Goal: Transaction & Acquisition: Download file/media

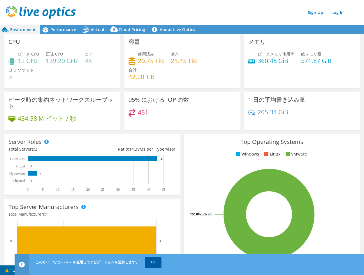
click at [156, 261] on link "OK" at bounding box center [153, 262] width 16 height 10
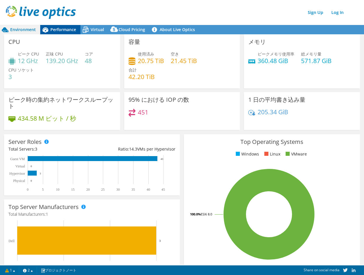
click at [60, 29] on span "Performance" at bounding box center [63, 30] width 26 height 6
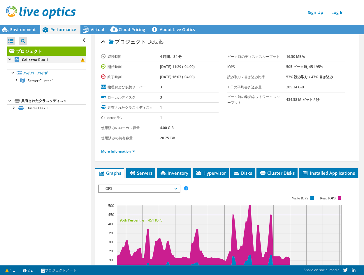
click at [11, 61] on div at bounding box center [10, 59] width 6 height 6
click at [11, 60] on div at bounding box center [10, 59] width 6 height 6
click at [17, 80] on div at bounding box center [16, 80] width 6 height 6
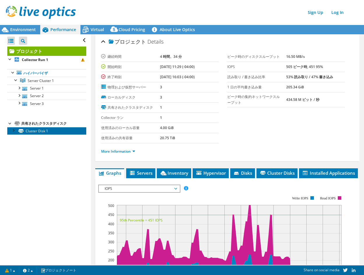
click at [14, 133] on link "Cluster Disk 1" at bounding box center [46, 131] width 79 height 8
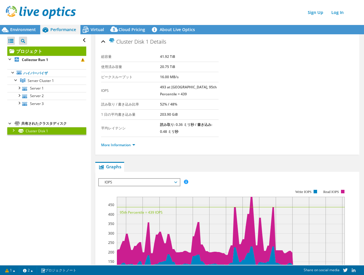
click at [12, 131] on div at bounding box center [13, 130] width 6 height 6
click at [20, 89] on div at bounding box center [19, 88] width 6 height 6
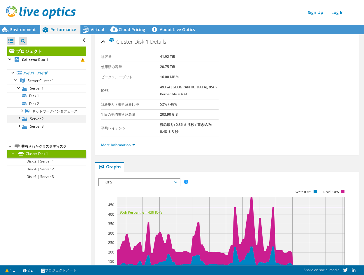
click at [18, 121] on div at bounding box center [19, 118] width 6 height 6
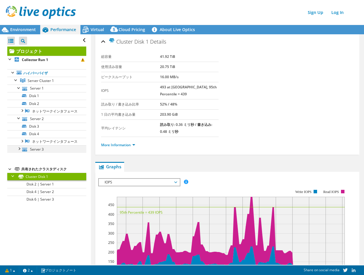
click at [18, 151] on div at bounding box center [19, 149] width 6 height 6
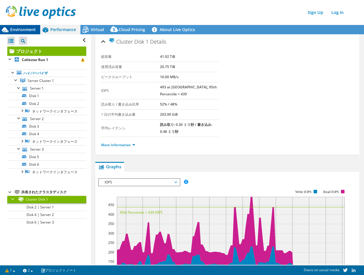
click at [20, 28] on span "Environment" at bounding box center [23, 30] width 26 height 6
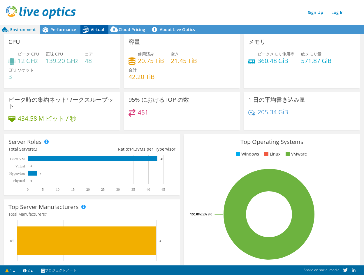
click at [88, 31] on icon at bounding box center [86, 30] width 6 height 5
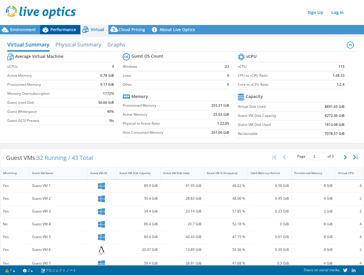
click at [52, 30] on span "Performance" at bounding box center [63, 30] width 26 height 6
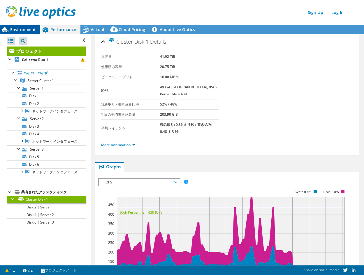
click at [26, 29] on span "Environment" at bounding box center [23, 30] width 26 height 6
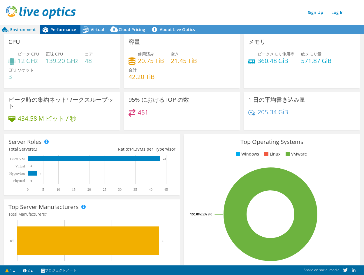
click at [63, 28] on span "Performance" at bounding box center [63, 30] width 26 height 6
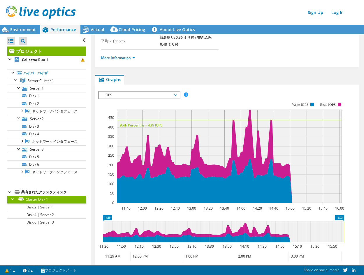
scroll to position [105, 0]
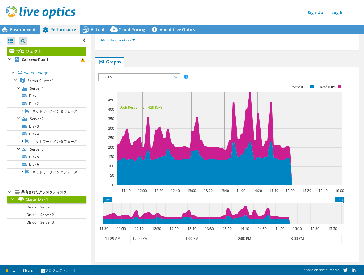
click at [172, 74] on span "IOPS" at bounding box center [139, 77] width 75 height 7
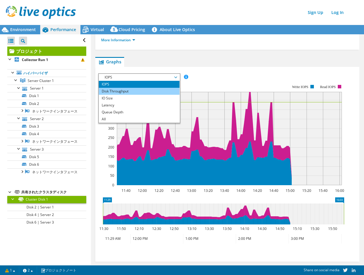
click at [139, 88] on li "Disk Throughput" at bounding box center [139, 91] width 81 height 7
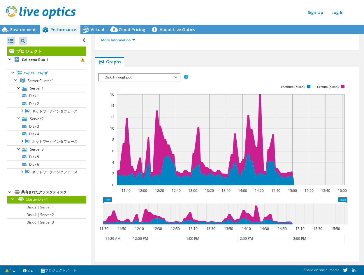
click at [155, 74] on span "Disk Throughput" at bounding box center [139, 77] width 75 height 7
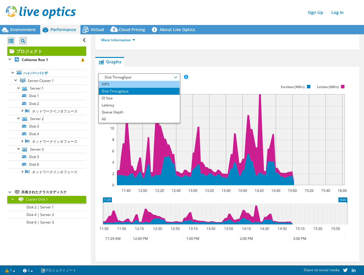
click at [152, 81] on li "IOPS" at bounding box center [139, 84] width 81 height 7
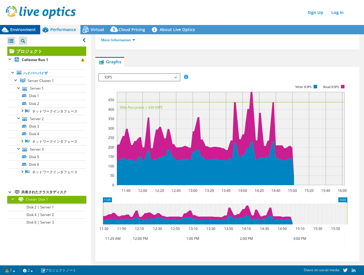
click at [18, 33] on div "Environment" at bounding box center [20, 29] width 40 height 9
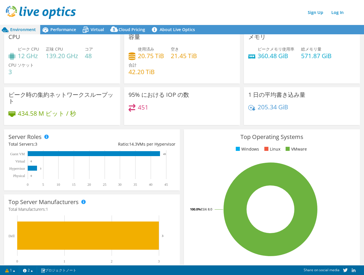
scroll to position [0, 0]
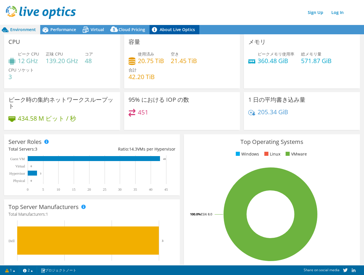
click at [165, 28] on link "About Live Optics" at bounding box center [174, 29] width 50 height 9
click at [68, 31] on span "Performance" at bounding box center [63, 30] width 26 height 6
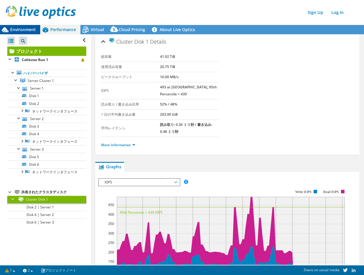
click at [22, 29] on span "Environment" at bounding box center [23, 30] width 26 height 6
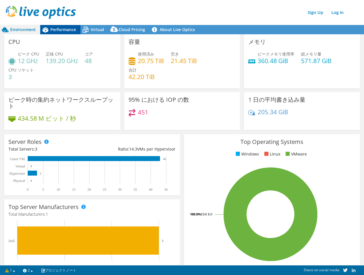
click at [63, 26] on div "Performance" at bounding box center [60, 29] width 40 height 9
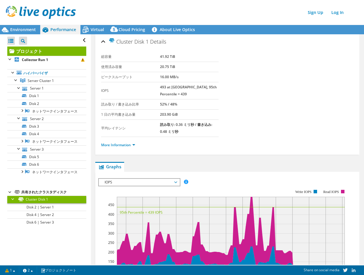
click at [106, 40] on h2 "Cluster Disk 1 Details" at bounding box center [133, 42] width 65 height 12
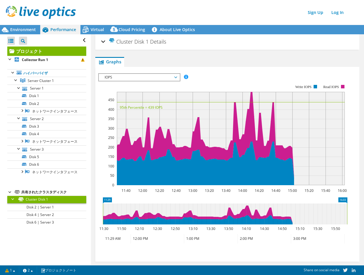
click at [106, 40] on h2 "Cluster Disk 1 Details" at bounding box center [133, 42] width 65 height 12
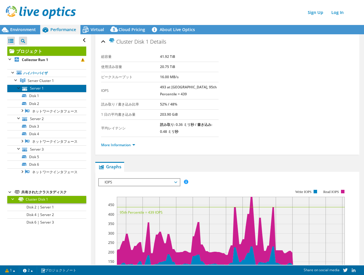
click at [37, 90] on link "Server 1" at bounding box center [46, 89] width 79 height 8
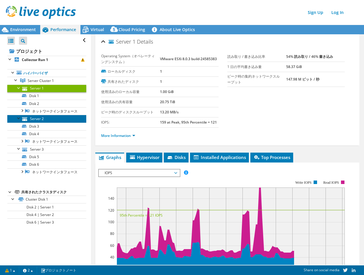
click at [39, 123] on link "Server 2" at bounding box center [46, 119] width 79 height 8
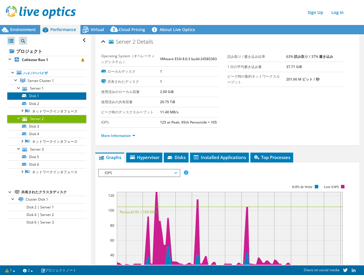
click at [40, 96] on link "Disk 1" at bounding box center [46, 96] width 79 height 8
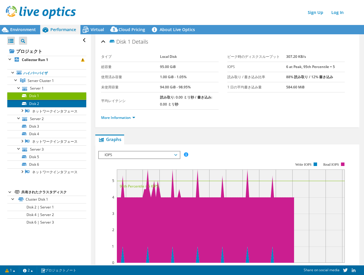
click at [39, 105] on link "Disk 2" at bounding box center [46, 104] width 79 height 8
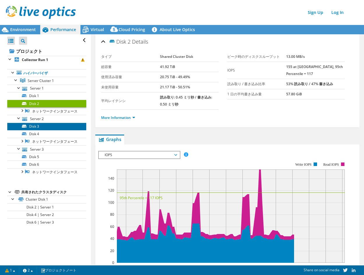
click at [38, 130] on link "Disk 3" at bounding box center [46, 127] width 79 height 8
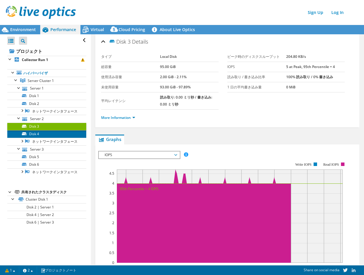
click at [39, 138] on link "Disk 4" at bounding box center [46, 134] width 79 height 8
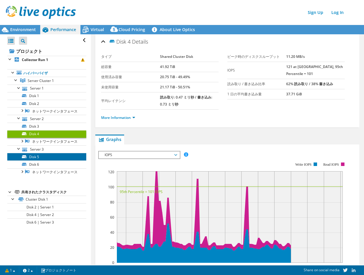
click at [40, 161] on link "Disk 5" at bounding box center [46, 157] width 79 height 8
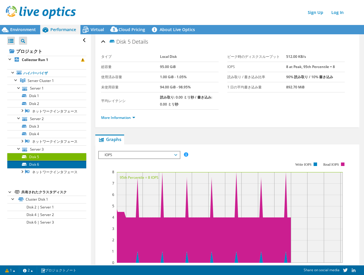
click at [40, 168] on link "Disk 6" at bounding box center [46, 165] width 79 height 8
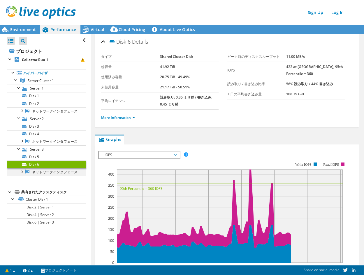
click at [23, 174] on div at bounding box center [22, 172] width 6 height 6
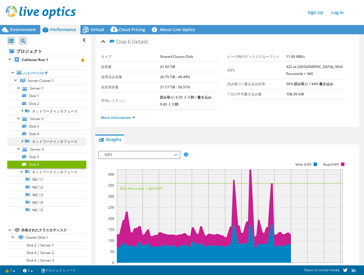
click at [22, 144] on div at bounding box center [22, 141] width 6 height 6
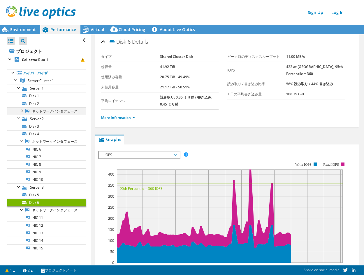
click at [23, 112] on div at bounding box center [22, 110] width 6 height 6
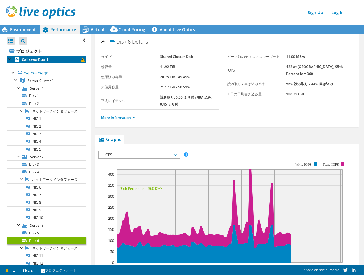
click at [81, 60] on span at bounding box center [82, 59] width 3 height 3
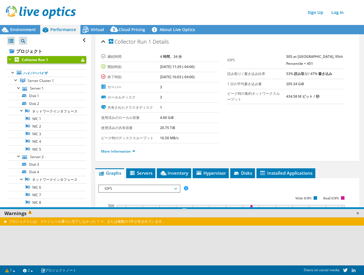
click at [356, 212] on link at bounding box center [357, 213] width 6 height 6
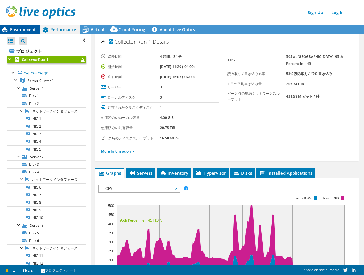
click at [30, 31] on span "Environment" at bounding box center [23, 30] width 26 height 6
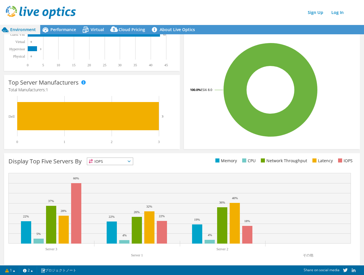
scroll to position [130, 0]
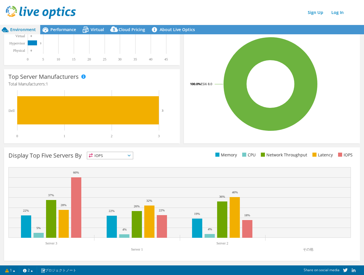
click at [126, 155] on span "IOPS" at bounding box center [110, 155] width 46 height 7
click at [169, 155] on div "Display Top Five Servers By IOPS IOPS" at bounding box center [94, 157] width 173 height 10
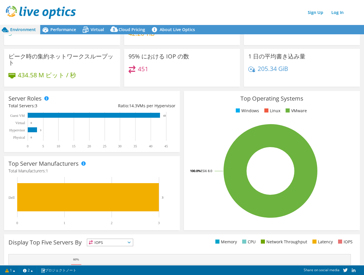
scroll to position [0, 0]
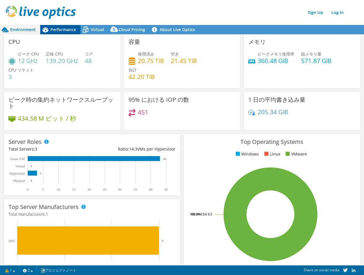
click at [56, 27] on span "Performance" at bounding box center [63, 30] width 26 height 6
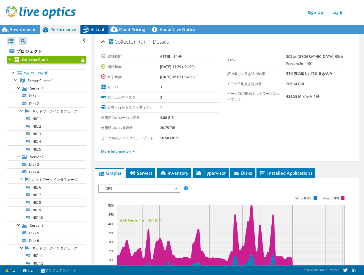
click at [95, 28] on span "Virtual" at bounding box center [97, 30] width 13 height 6
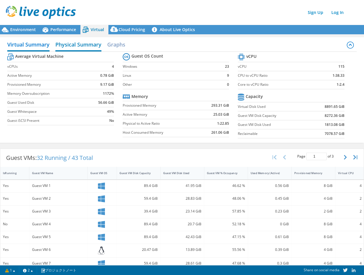
click at [71, 48] on h2 "Physical Summary" at bounding box center [78, 45] width 46 height 13
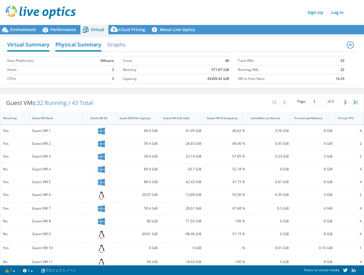
click at [29, 47] on h2 "Virtual Summary" at bounding box center [28, 45] width 42 height 13
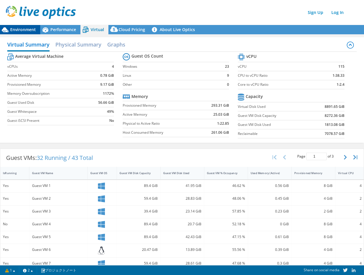
click at [24, 31] on span "Environment" at bounding box center [23, 30] width 26 height 6
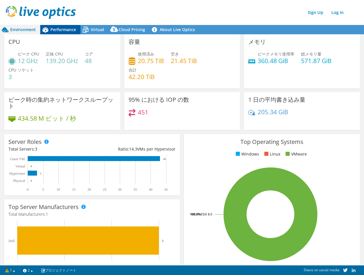
click at [62, 30] on span "Performance" at bounding box center [63, 30] width 26 height 6
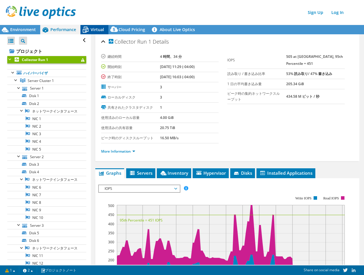
click at [95, 32] on span "Virtual" at bounding box center [97, 30] width 13 height 6
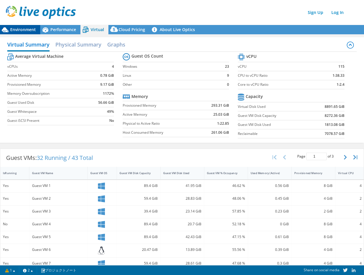
click at [24, 28] on span "Environment" at bounding box center [23, 30] width 26 height 6
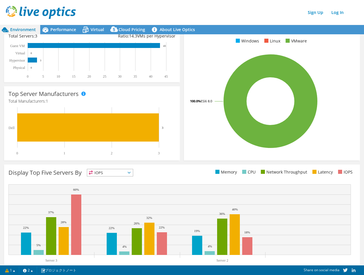
scroll to position [130, 0]
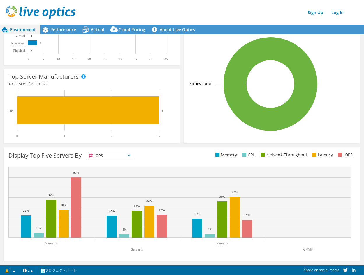
click at [176, 6] on header "Sign Up Log In" at bounding box center [187, 12] width 375 height 25
click at [120, 30] on span "Cloud Pricing" at bounding box center [131, 30] width 26 height 6
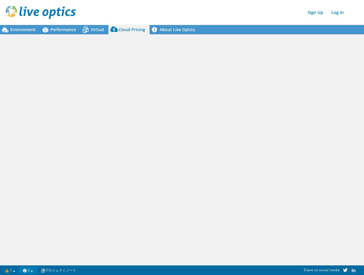
click at [35, 270] on link "2" at bounding box center [28, 270] width 18 height 7
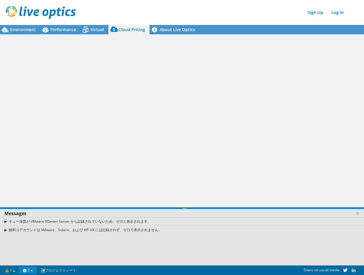
click at [35, 271] on link "2" at bounding box center [28, 270] width 18 height 7
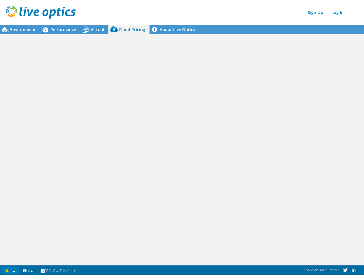
click at [16, 272] on link "1" at bounding box center [10, 270] width 18 height 7
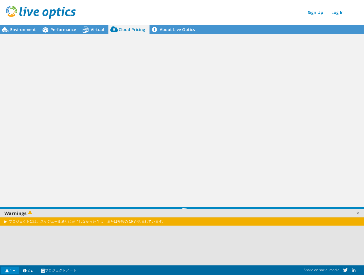
click at [16, 272] on link "1" at bounding box center [10, 270] width 18 height 7
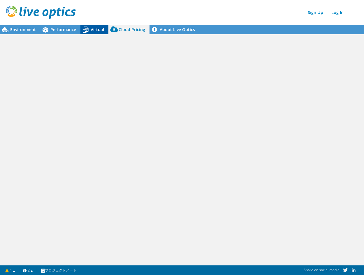
click at [88, 31] on icon at bounding box center [85, 30] width 10 height 10
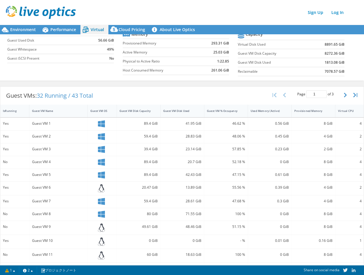
scroll to position [4, 0]
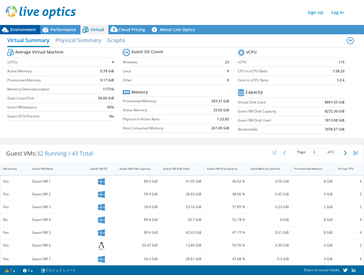
click at [14, 27] on span "Environment" at bounding box center [23, 30] width 26 height 6
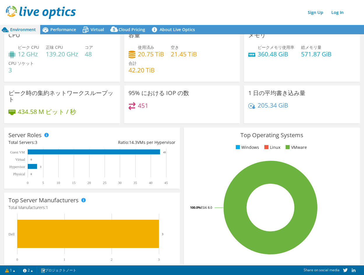
scroll to position [0, 0]
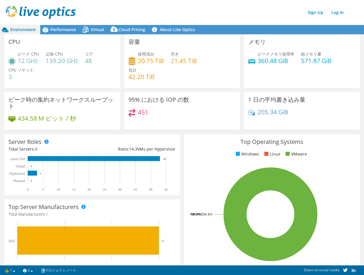
click at [52, 24] on header "Sign Up Log In" at bounding box center [187, 12] width 375 height 25
click at [56, 28] on span "Performance" at bounding box center [63, 30] width 26 height 6
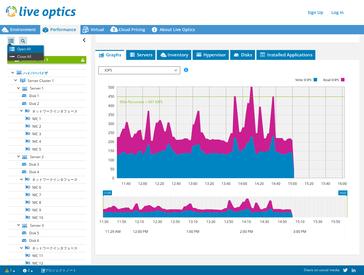
click at [17, 48] on li "Open All" at bounding box center [25, 49] width 36 height 8
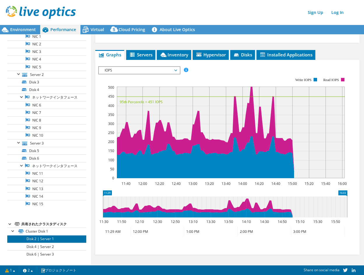
click at [50, 236] on link "Disk 2 | Server 1" at bounding box center [46, 239] width 79 height 8
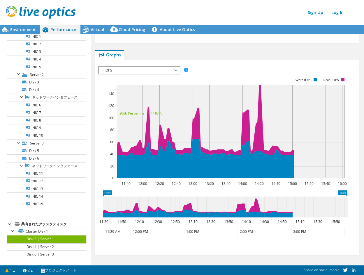
scroll to position [85, 0]
click at [49, 246] on link "Disk 4 | Server 2" at bounding box center [46, 247] width 79 height 8
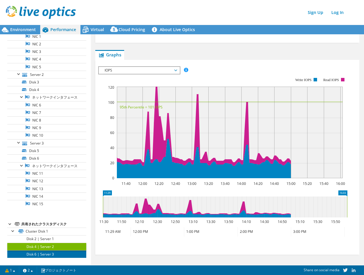
click at [49, 254] on link "Disk 6 | Server 3" at bounding box center [46, 255] width 79 height 8
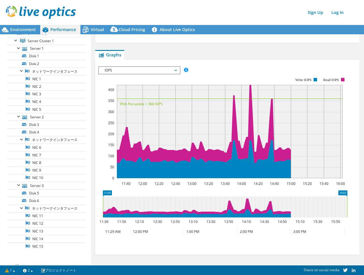
scroll to position [11, 0]
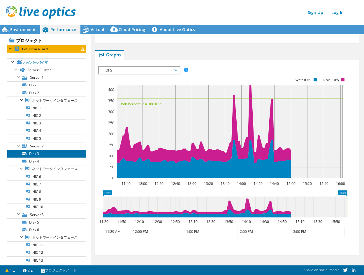
click at [33, 157] on link "Disk 3" at bounding box center [46, 154] width 79 height 8
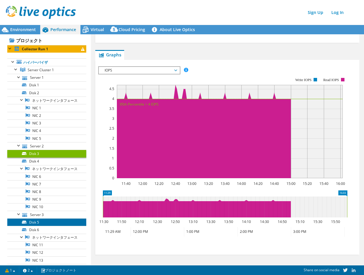
click at [48, 226] on link "Disk 5" at bounding box center [46, 223] width 79 height 8
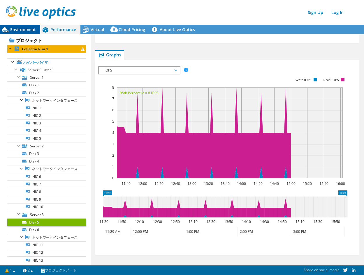
drag, startPoint x: 19, startPoint y: 29, endPoint x: 21, endPoint y: 31, distance: 3.7
click at [19, 29] on span "Environment" at bounding box center [23, 30] width 26 height 6
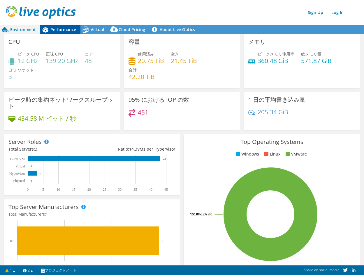
click at [70, 26] on div "Performance" at bounding box center [60, 29] width 40 height 9
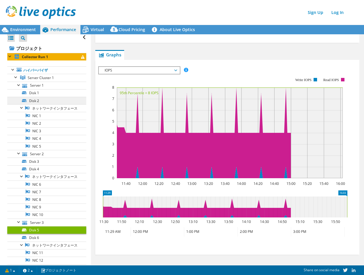
scroll to position [0, 0]
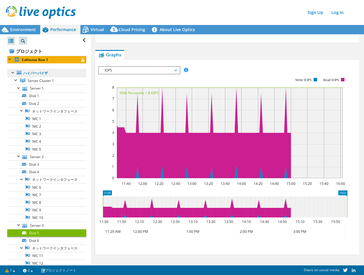
click at [40, 76] on link "ハイパーバイザ" at bounding box center [46, 73] width 79 height 8
click at [40, 79] on span "Server Cluster 1" at bounding box center [41, 80] width 26 height 5
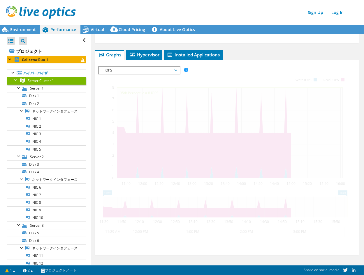
scroll to position [98, 0]
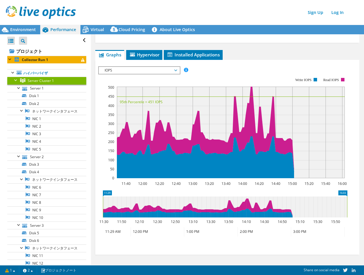
click at [222, 49] on div "Server Cluster 1 Details ハイパーバイザ 3 ローカルディスク 3 共有されたクラスタディスク 1 使用済みのローカル容量 4.00 …" at bounding box center [227, 100] width 272 height 329
click at [202, 54] on span "Installed Applications" at bounding box center [193, 55] width 53 height 6
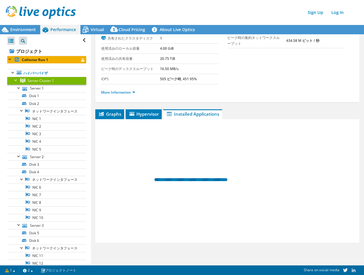
scroll to position [39, 0]
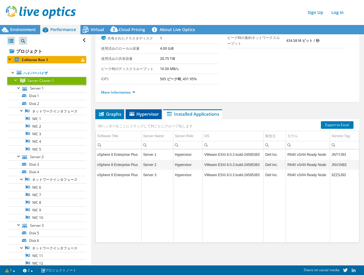
click at [145, 112] on span "Hypervisor" at bounding box center [143, 114] width 30 height 6
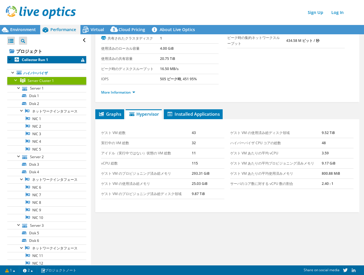
click at [33, 62] on b "Collector Run 1" at bounding box center [35, 59] width 26 height 5
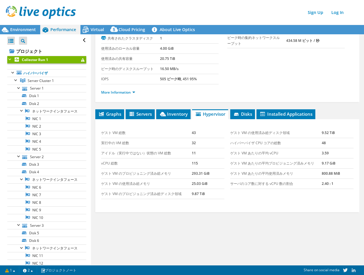
scroll to position [59, 0]
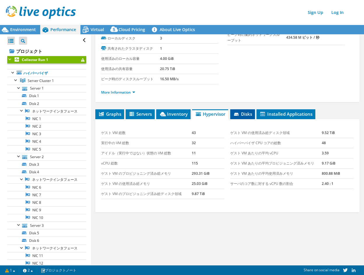
click at [245, 116] on span "Disks" at bounding box center [242, 114] width 19 height 6
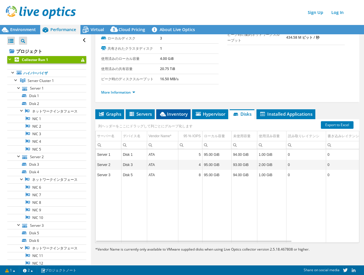
click at [173, 112] on span "Inventory" at bounding box center [173, 114] width 29 height 6
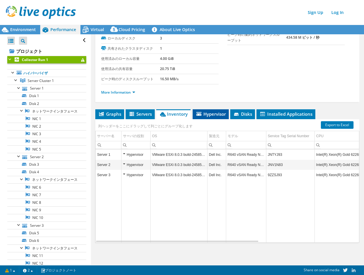
click at [215, 111] on li "Hypervisor" at bounding box center [210, 114] width 36 height 10
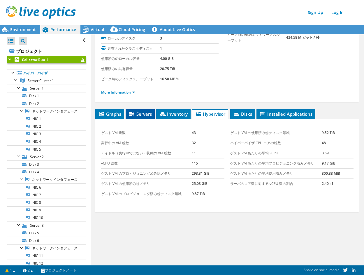
click at [137, 113] on span "Servers" at bounding box center [139, 114] width 23 height 6
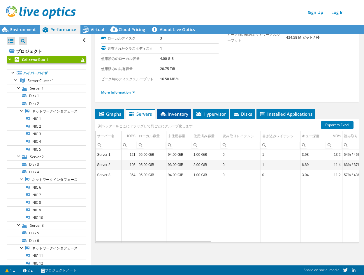
click at [173, 111] on span "Inventory" at bounding box center [174, 114] width 29 height 6
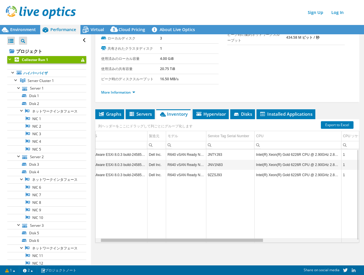
scroll to position [0, 0]
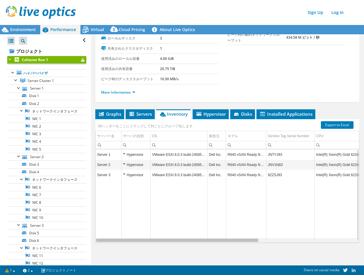
drag, startPoint x: 252, startPoint y: 241, endPoint x: 191, endPoint y: 246, distance: 61.9
click at [191, 246] on body "Sign Up Log In This project has been archived. No changes can be made, and grap…" at bounding box center [182, 137] width 364 height 275
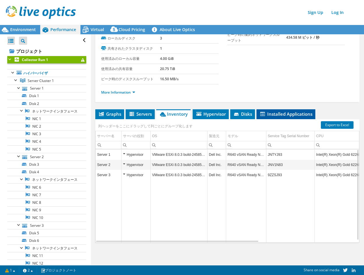
click at [290, 116] on span "Installed Applications" at bounding box center [285, 114] width 53 height 6
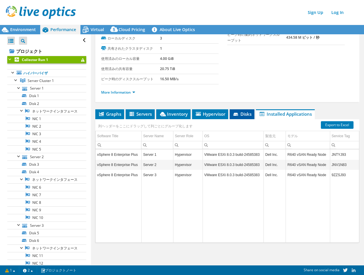
click at [236, 116] on icon at bounding box center [236, 115] width 6 height 4
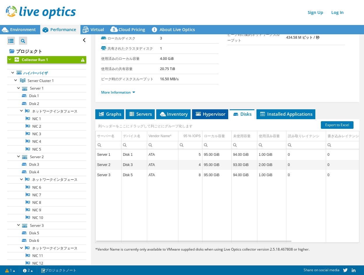
click at [203, 114] on span "Hypervisor" at bounding box center [210, 114] width 30 height 6
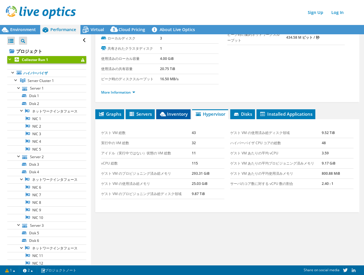
click at [169, 114] on span "Inventory" at bounding box center [173, 114] width 29 height 6
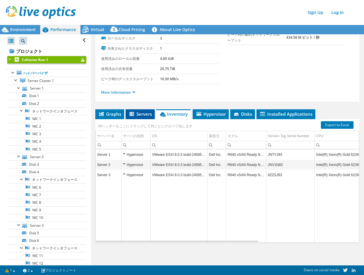
click at [139, 116] on span "Servers" at bounding box center [139, 114] width 23 height 6
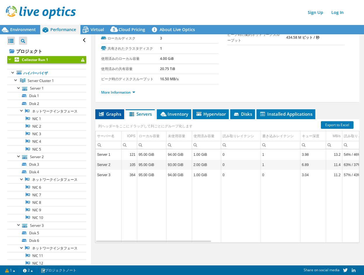
click at [111, 115] on span "Graphs" at bounding box center [109, 114] width 23 height 6
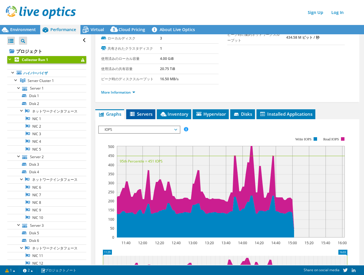
click at [150, 116] on span "Servers" at bounding box center [140, 114] width 23 height 6
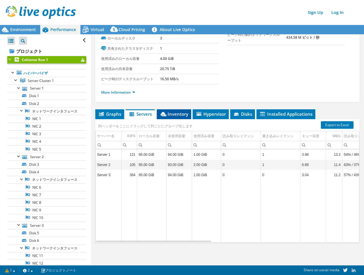
click at [177, 114] on span "Inventory" at bounding box center [174, 114] width 29 height 6
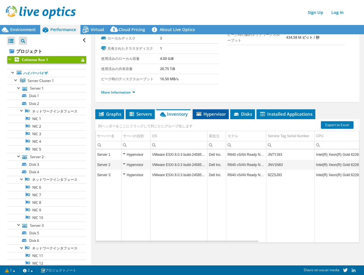
click at [208, 111] on span "Hypervisor" at bounding box center [210, 114] width 30 height 6
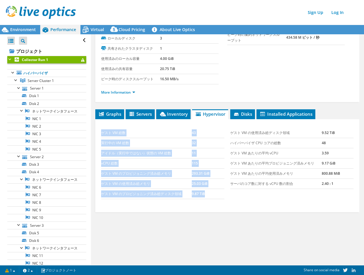
drag, startPoint x: 101, startPoint y: 132, endPoint x: 353, endPoint y: 187, distance: 257.5
click at [353, 187] on div "ゲスト VM 総数 43 実行中の VM 総数 32 アイドル（実行中ではない）状態の VM 総数 11 vCPU 総数 115 ゲスト VM のプロビジョニ…" at bounding box center [227, 165] width 264 height 93
click at [245, 207] on div "ゲスト VM 総数 43 実行中の VM 総数 32 アイドル（実行中ではない）状態の VM 総数 11 vCPU 総数 115 ゲスト VM のプロビジョニ…" at bounding box center [227, 165] width 264 height 93
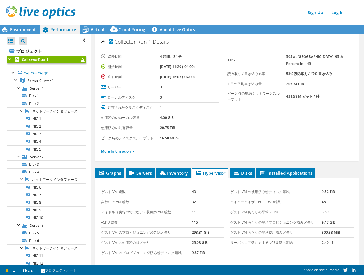
click at [11, 59] on div at bounding box center [10, 59] width 6 height 6
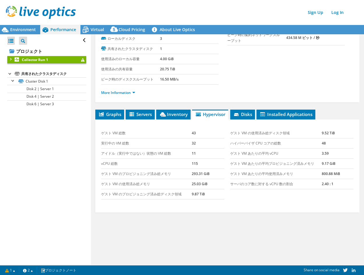
scroll to position [59, 0]
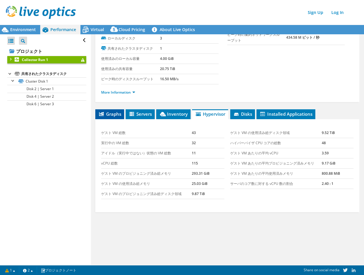
click at [97, 115] on li "Graphs" at bounding box center [109, 114] width 29 height 10
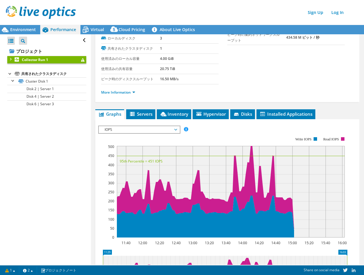
click at [174, 132] on span "IOPS" at bounding box center [139, 129] width 75 height 7
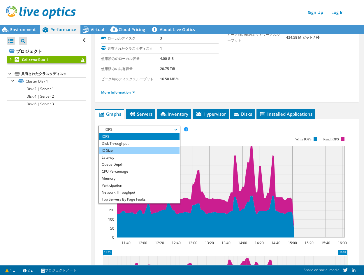
click at [149, 150] on li "IO Size" at bounding box center [139, 150] width 81 height 7
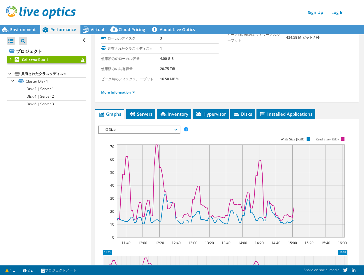
click at [18, 22] on header "Sign Up Log In" at bounding box center [187, 12] width 375 height 25
click at [18, 30] on span "Environment" at bounding box center [23, 30] width 26 height 6
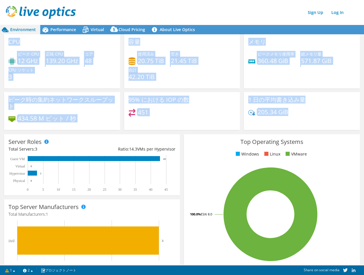
drag, startPoint x: 9, startPoint y: 41, endPoint x: 337, endPoint y: 112, distance: 335.5
click at [337, 112] on div "CPU ピーク CPU 12 GHz 正味 CPU 139.20 GHz コア 48 CPU ソケット 3 容量 使用済み 20.75 TiB" at bounding box center [181, 84] width 359 height 100
copy div "CPU ピーク CPU 12 GHz 正味 CPU 139.20 GHz コア 48 CPU ソケット 3 容量 使用済み 20.75 TiB 空き 21.4…"
click at [138, 7] on div "Sign Up Log In" at bounding box center [188, 12] width 364 height 13
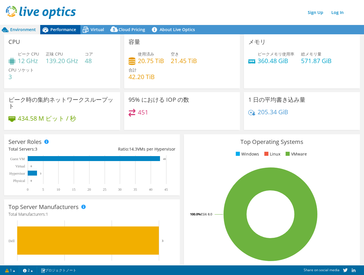
click at [62, 29] on span "Performance" at bounding box center [63, 30] width 26 height 6
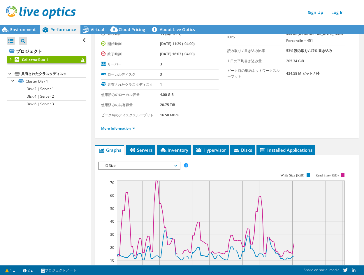
scroll to position [0, 0]
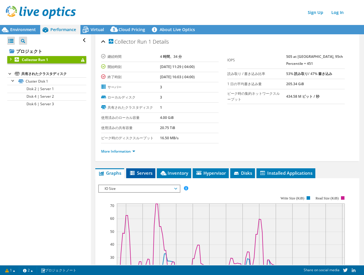
click at [134, 171] on icon at bounding box center [132, 173] width 5 height 4
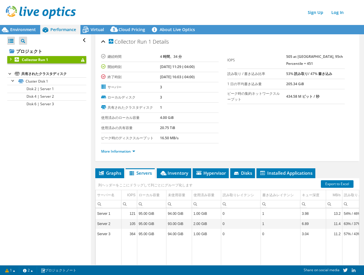
click at [180, 165] on div "Collector Run 1 Details 継続時間 4 時間、34 分 開始時刻 07/15/2025, 11:29 (-04:00) 終了時刻 07/…" at bounding box center [227, 179] width 272 height 290
click at [178, 176] on span "Inventory" at bounding box center [174, 173] width 29 height 6
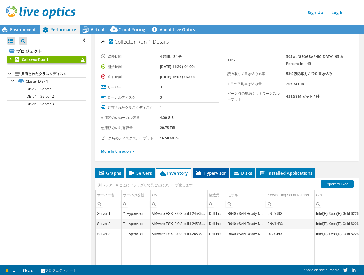
click at [211, 171] on span "Hypervisor" at bounding box center [210, 173] width 30 height 6
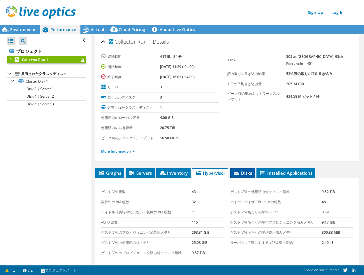
click at [247, 174] on span "Disks" at bounding box center [242, 173] width 19 height 6
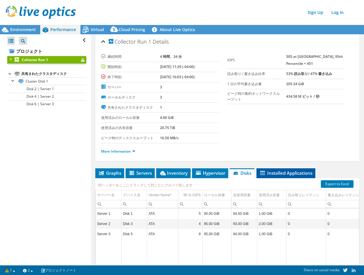
click at [279, 170] on li "Installed Applications" at bounding box center [285, 174] width 59 height 10
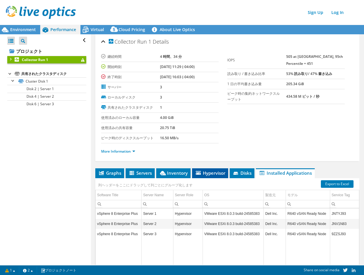
click at [208, 174] on span "Hypervisor" at bounding box center [210, 173] width 30 height 6
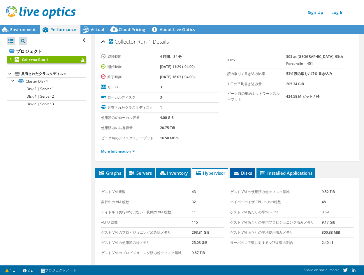
click at [242, 173] on span "Disks" at bounding box center [242, 173] width 19 height 6
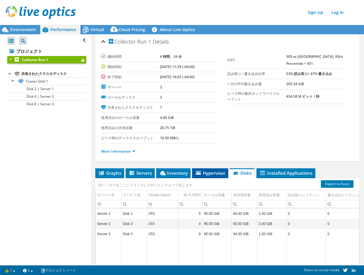
click at [205, 173] on span "Hypervisor" at bounding box center [210, 173] width 30 height 6
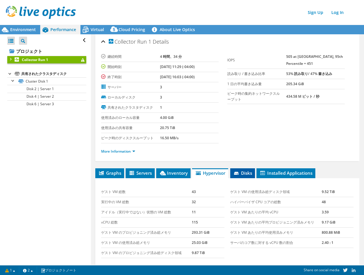
click at [238, 173] on icon at bounding box center [237, 174] width 6 height 4
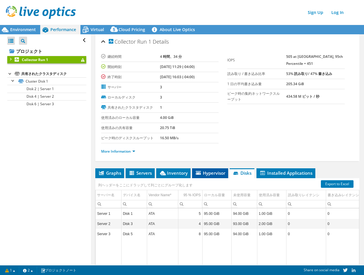
click at [210, 173] on span "Hypervisor" at bounding box center [210, 173] width 30 height 6
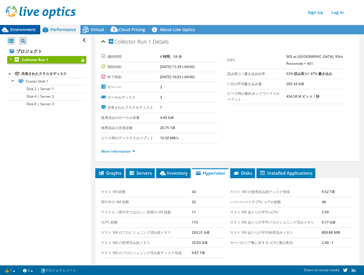
click at [12, 29] on span "Environment" at bounding box center [23, 30] width 26 height 6
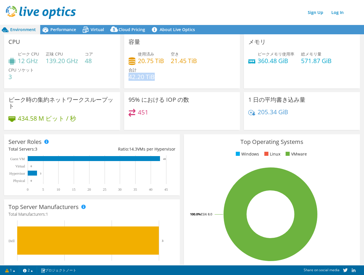
drag, startPoint x: 128, startPoint y: 77, endPoint x: 170, endPoint y: 77, distance: 41.9
click at [170, 77] on div "使用済み 20.75 TiB 空き 21.45 TiB 合計 42.20 TiB" at bounding box center [181, 68] width 107 height 35
click at [337, 13] on link "Log In" at bounding box center [337, 12] width 18 height 8
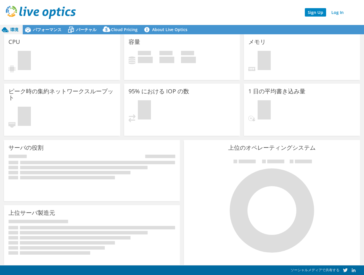
click at [311, 12] on link "Sign Up" at bounding box center [314, 12] width 21 height 8
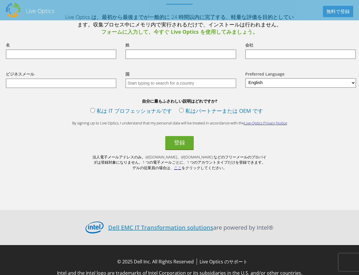
scroll to position [677, 0]
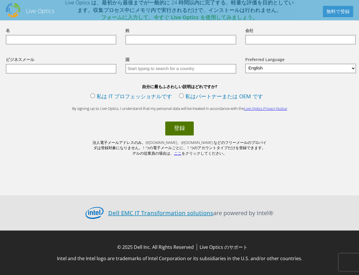
drag, startPoint x: 183, startPoint y: 125, endPoint x: 153, endPoint y: 137, distance: 32.0
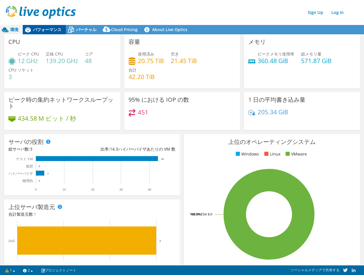
click at [45, 29] on span "パフォーマンス" at bounding box center [47, 30] width 29 height 6
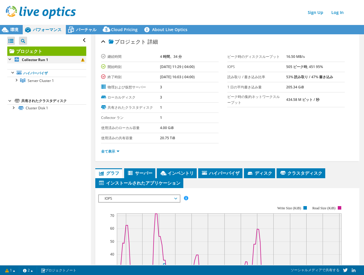
click at [11, 59] on div at bounding box center [10, 59] width 6 height 6
click at [17, 81] on div at bounding box center [16, 80] width 6 height 6
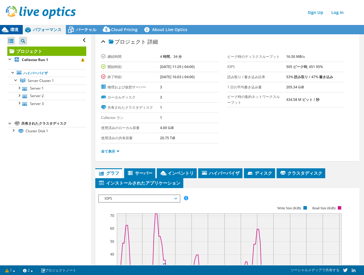
click at [9, 28] on icon at bounding box center [5, 30] width 10 height 10
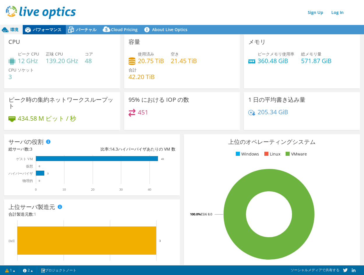
click at [51, 31] on span "パフォーマンス" at bounding box center [47, 30] width 29 height 6
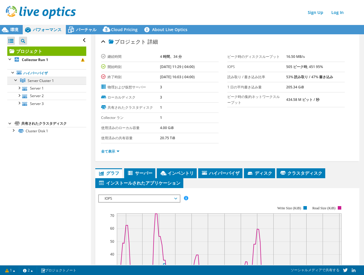
click at [43, 83] on span "Server Cluster 1" at bounding box center [41, 80] width 26 height 5
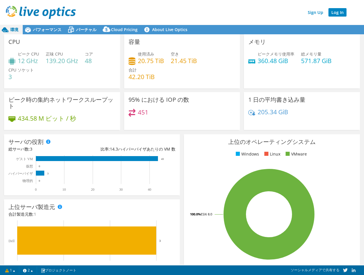
click at [335, 13] on link "Log In" at bounding box center [337, 12] width 18 height 8
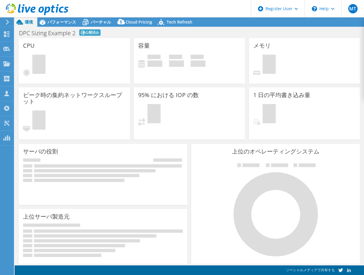
select select "Tokyo"
select select "JPY"
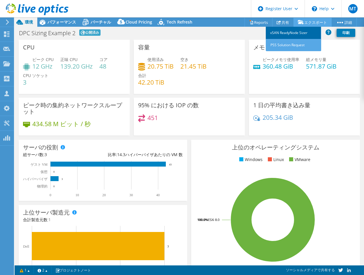
click at [296, 33] on link "vSAN ReadyNode Sizer" at bounding box center [292, 33] width 55 height 12
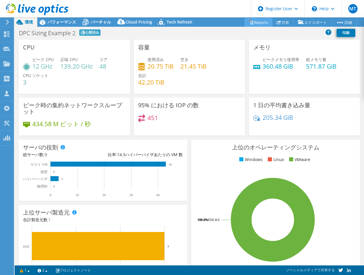
click at [255, 23] on link "Reports" at bounding box center [258, 22] width 28 height 9
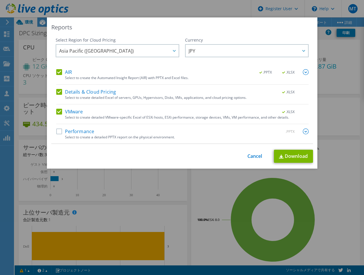
click at [57, 133] on label "Performance" at bounding box center [75, 132] width 38 height 6
click at [0, 0] on input "Performance" at bounding box center [0, 0] width 0 height 0
click at [297, 160] on link "Download" at bounding box center [293, 156] width 39 height 13
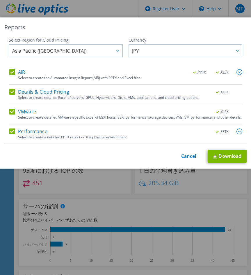
drag, startPoint x: 85, startPoint y: 196, endPoint x: 86, endPoint y: 192, distance: 4.1
click at [86, 194] on div "Reports Select Region for Cloud Pricing Asia Pacific (Hong Kong) Asia Pacific (…" at bounding box center [125, 137] width 251 height 240
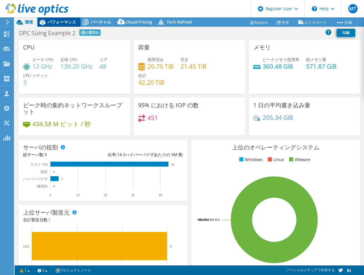
click at [65, 22] on span "パフォーマンス" at bounding box center [61, 22] width 29 height 6
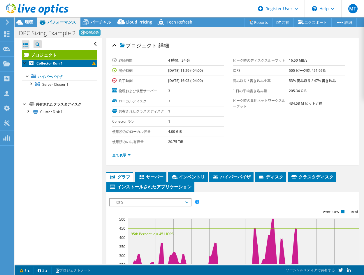
click at [55, 64] on b "Collector Run 1" at bounding box center [49, 63] width 26 height 5
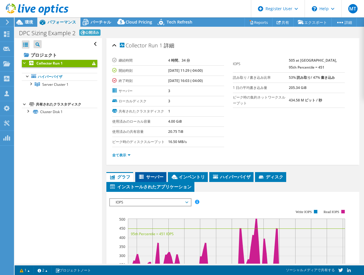
click at [153, 174] on span "サーバー" at bounding box center [150, 177] width 25 height 6
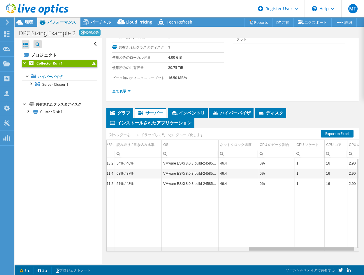
scroll to position [0, 330]
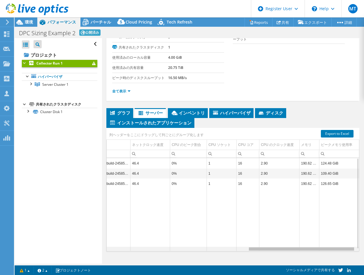
drag, startPoint x: 150, startPoint y: 250, endPoint x: 252, endPoint y: 162, distance: 134.1
click at [347, 241] on body "MT Dell ユーザー Masayuki Terakubo Masayuki.Terakubo@Dell.com Dell My Profile Log O…" at bounding box center [182, 137] width 364 height 275
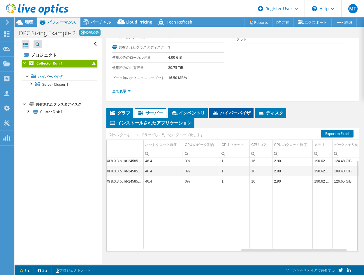
click at [215, 111] on icon at bounding box center [215, 113] width 5 height 4
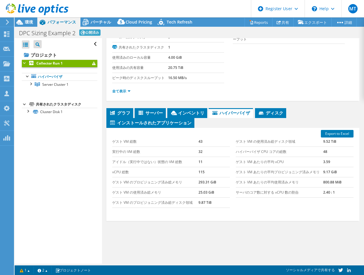
click at [196, 107] on div "Collector Run 1 詳細 継続時間 4 時間、34 分 開始時刻 07/15/2025, 11:29 (-04:00) 終了時刻 07/15/20…" at bounding box center [232, 119] width 261 height 290
click at [192, 110] on span "インベントリ" at bounding box center [187, 113] width 34 height 6
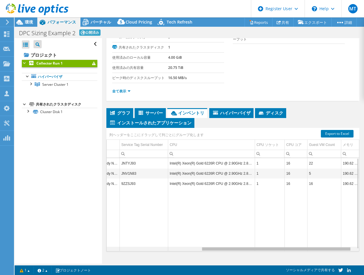
scroll to position [0, 163]
drag, startPoint x: 185, startPoint y: 249, endPoint x: 306, endPoint y: 249, distance: 121.4
click at [306, 249] on body "MT Dell ユーザー Masayuki Terakubo Masayuki.Terakubo@Dell.com Dell My Profile Log O…" at bounding box center [182, 137] width 364 height 275
